Goal: Task Accomplishment & Management: Manage account settings

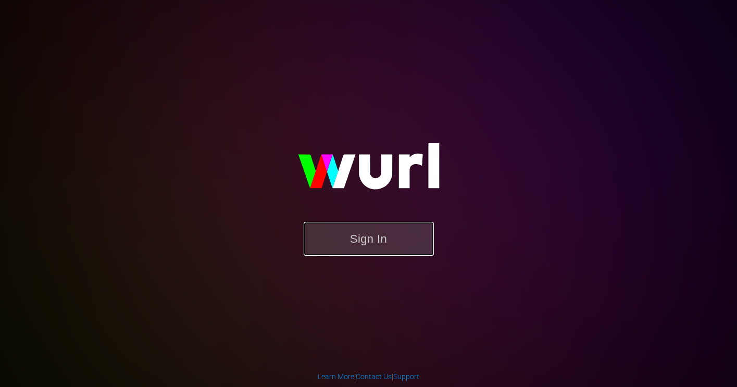
click at [364, 244] on button "Sign In" at bounding box center [369, 239] width 130 height 34
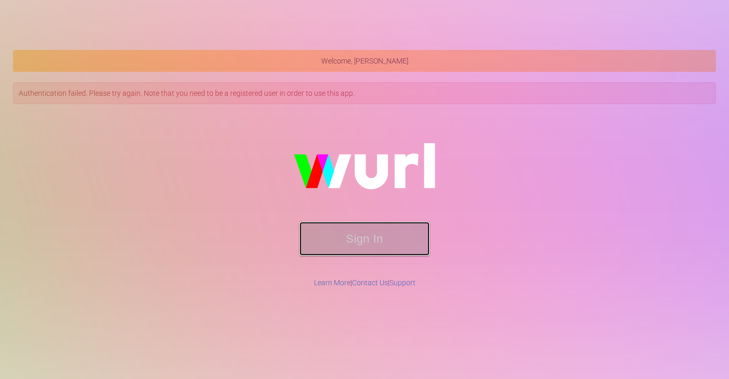
click at [356, 234] on button "Sign In" at bounding box center [364, 239] width 130 height 34
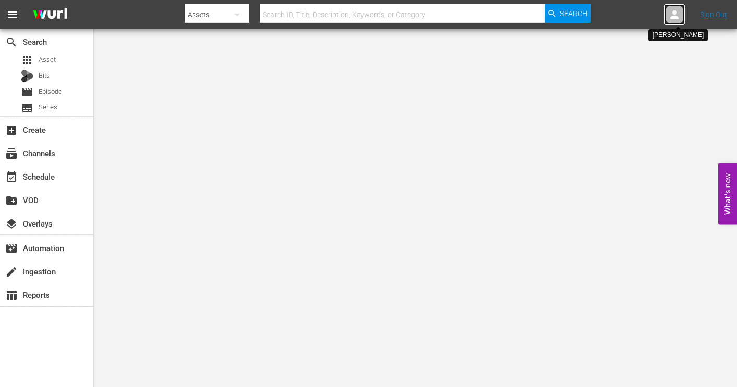
click at [674, 20] on icon at bounding box center [674, 14] width 12 height 12
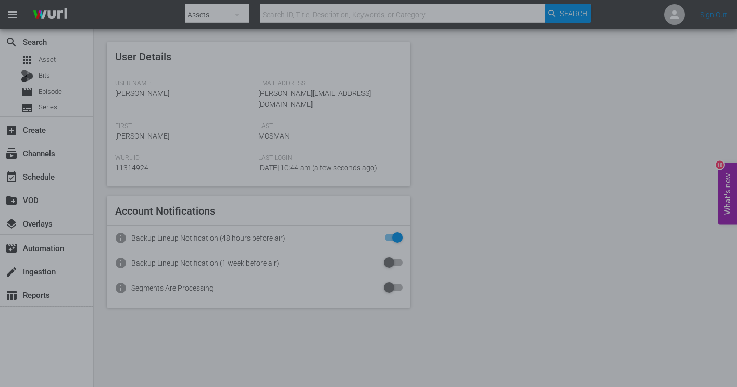
click at [566, 132] on div at bounding box center [368, 193] width 737 height 387
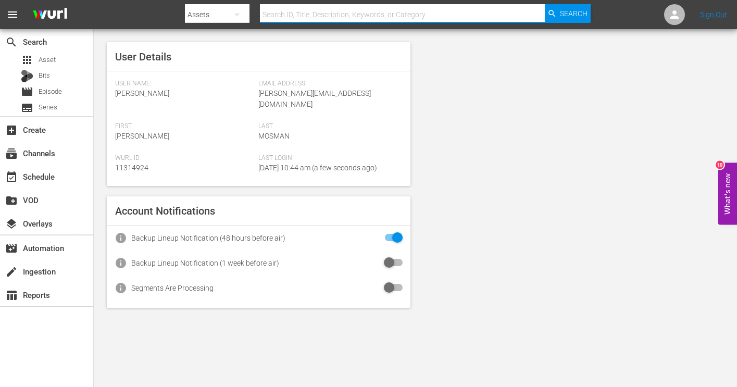
click at [366, 15] on input "text" at bounding box center [402, 14] width 285 height 25
click at [499, 115] on div "User Details User Name: Andrei Mosman Email Address: andrei.mosman@aegm.com Fir…" at bounding box center [415, 175] width 643 height 292
